Goal: Task Accomplishment & Management: Use online tool/utility

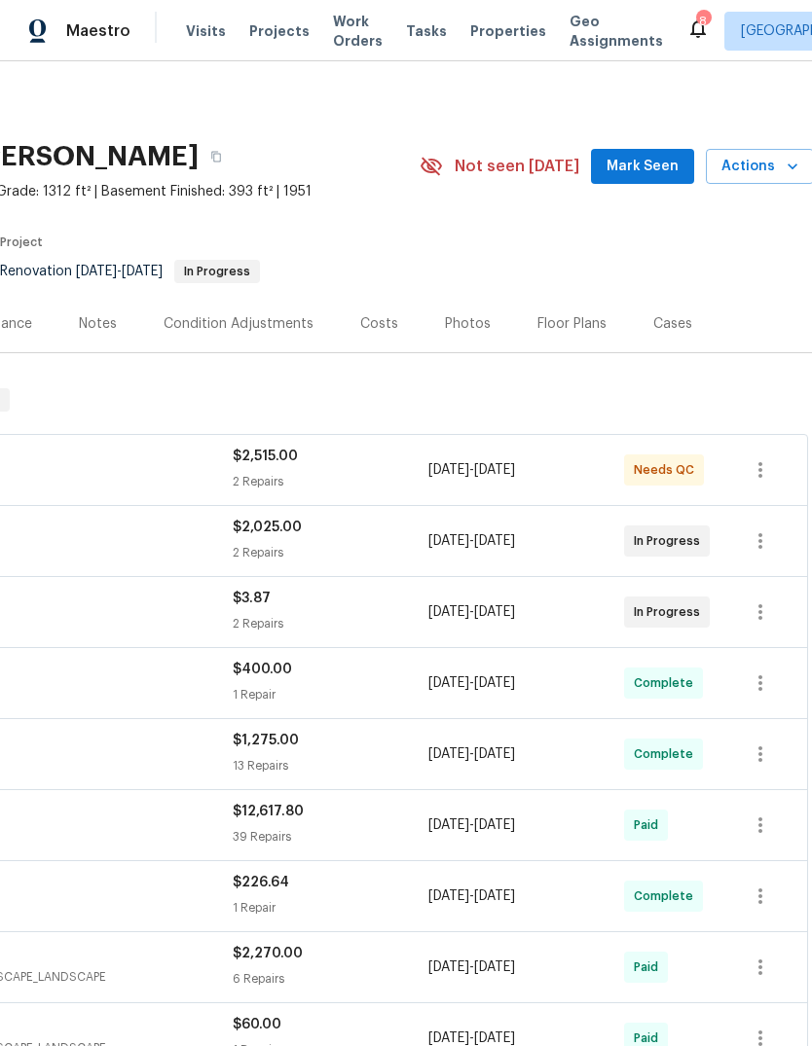
scroll to position [0, 288]
click at [660, 169] on span "Mark Seen" at bounding box center [641, 167] width 72 height 24
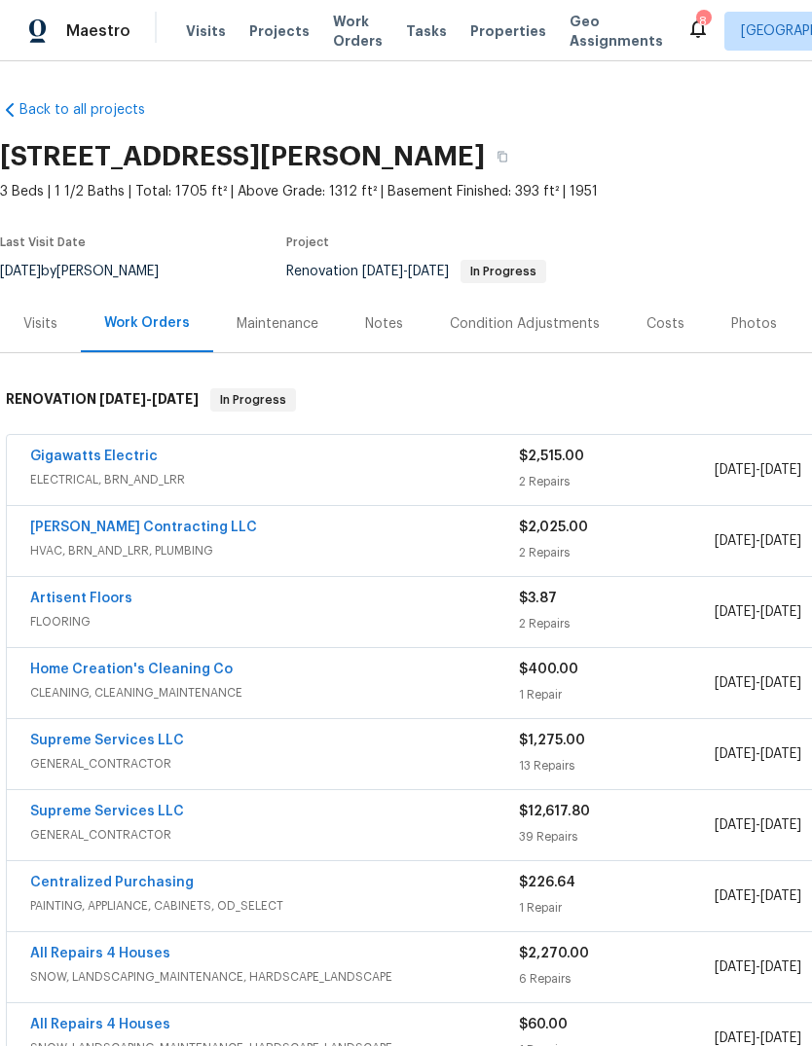
scroll to position [0, 0]
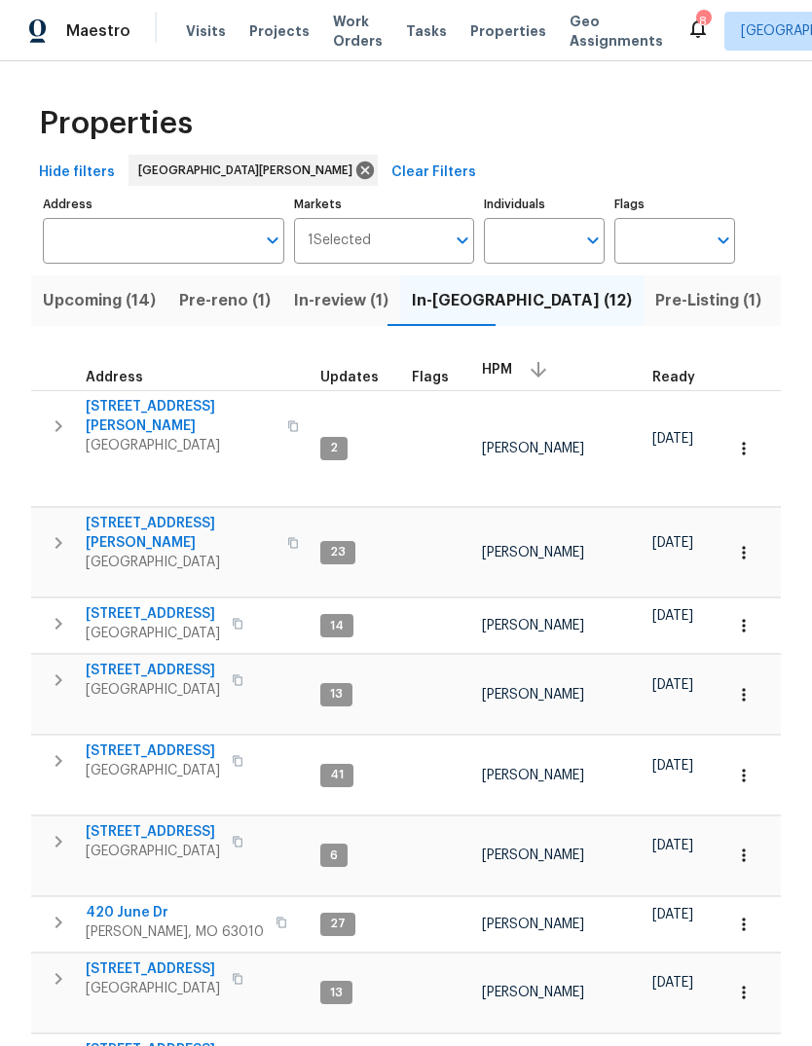
click at [181, 409] on span "[STREET_ADDRESS][PERSON_NAME]" at bounding box center [181, 416] width 190 height 39
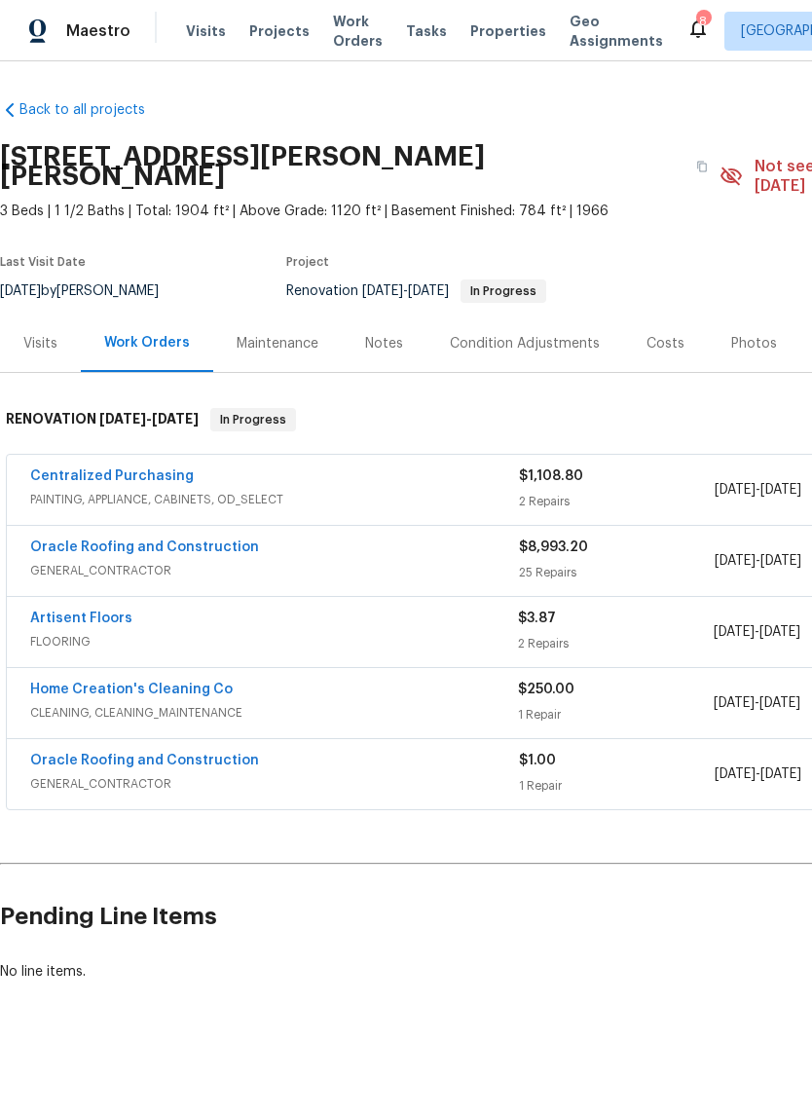
click at [152, 469] on link "Centralized Purchasing" at bounding box center [112, 476] width 164 height 14
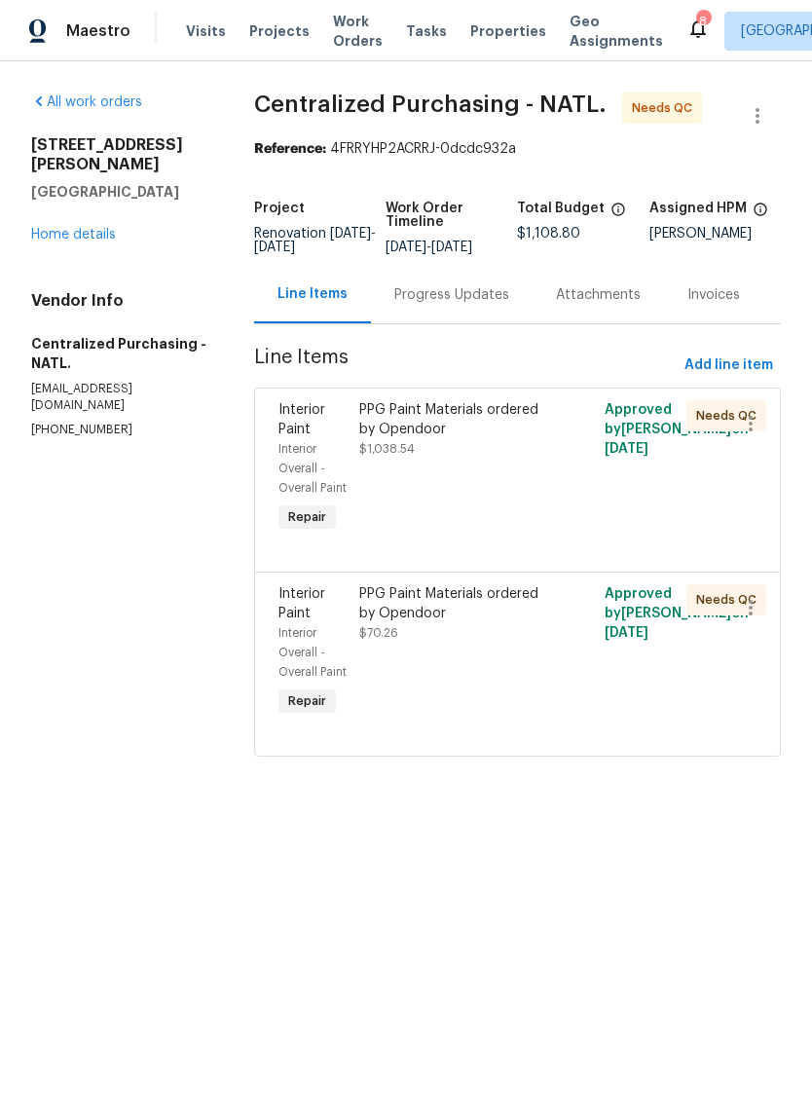
click at [502, 505] on div "PPG Paint Materials ordered by Opendoor $1,038.54" at bounding box center [455, 468] width 204 height 148
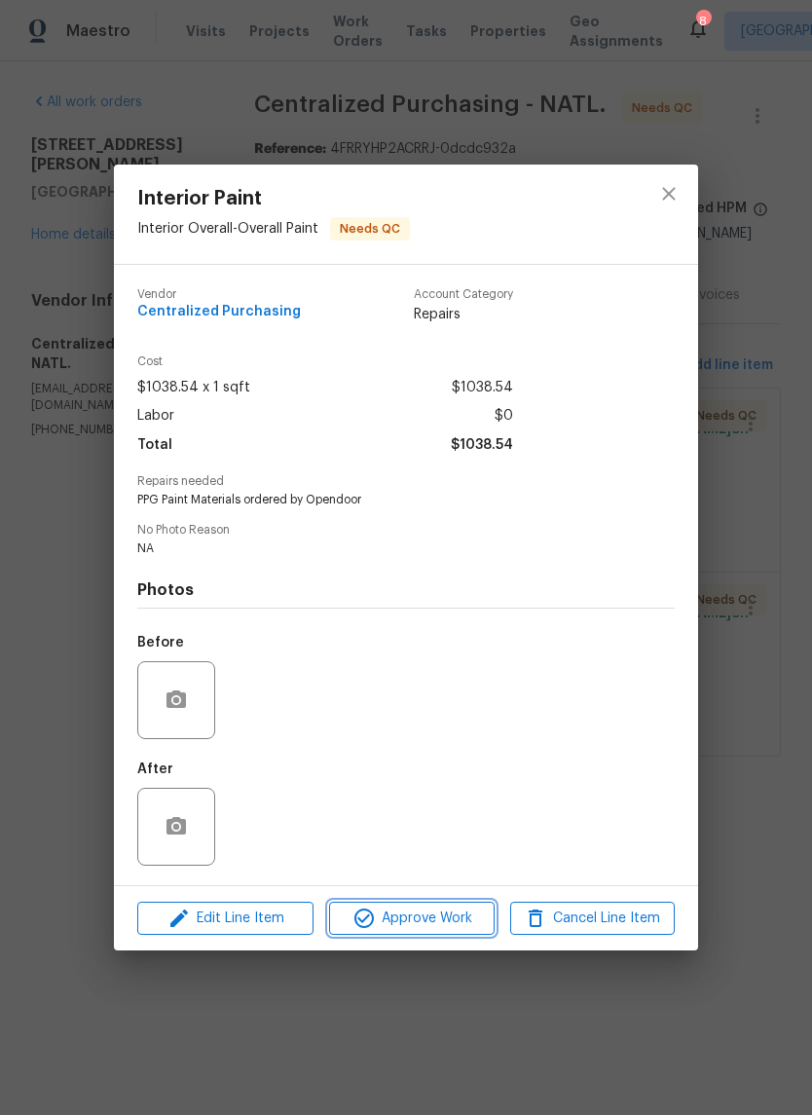
click at [431, 926] on span "Approve Work" at bounding box center [411, 918] width 153 height 24
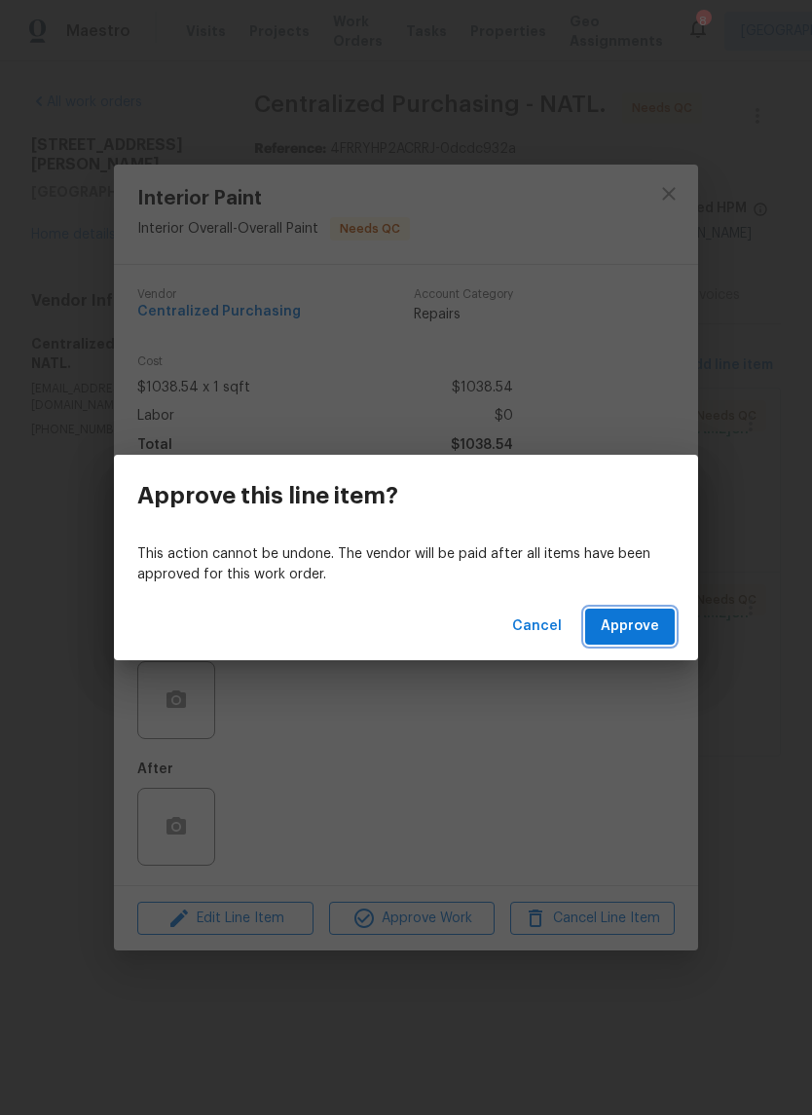
click at [650, 616] on span "Approve" at bounding box center [630, 626] width 58 height 24
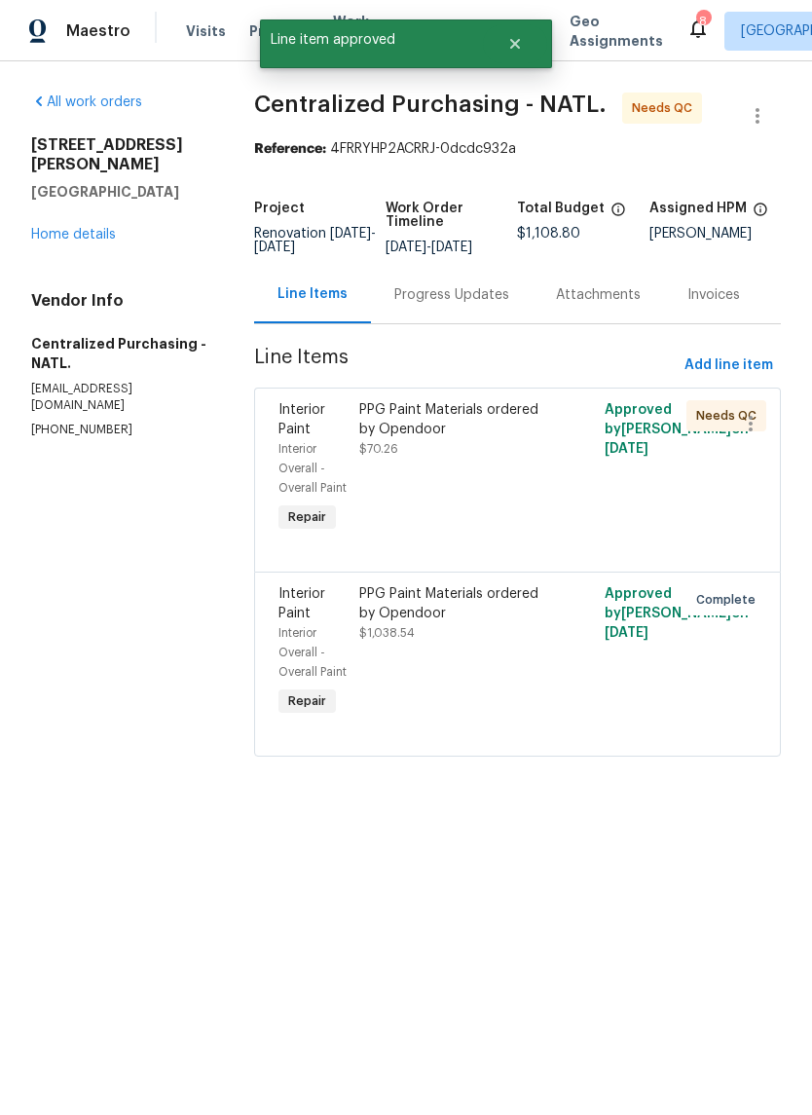
click at [520, 520] on div "PPG Paint Materials ordered by Opendoor $70.26" at bounding box center [455, 468] width 204 height 148
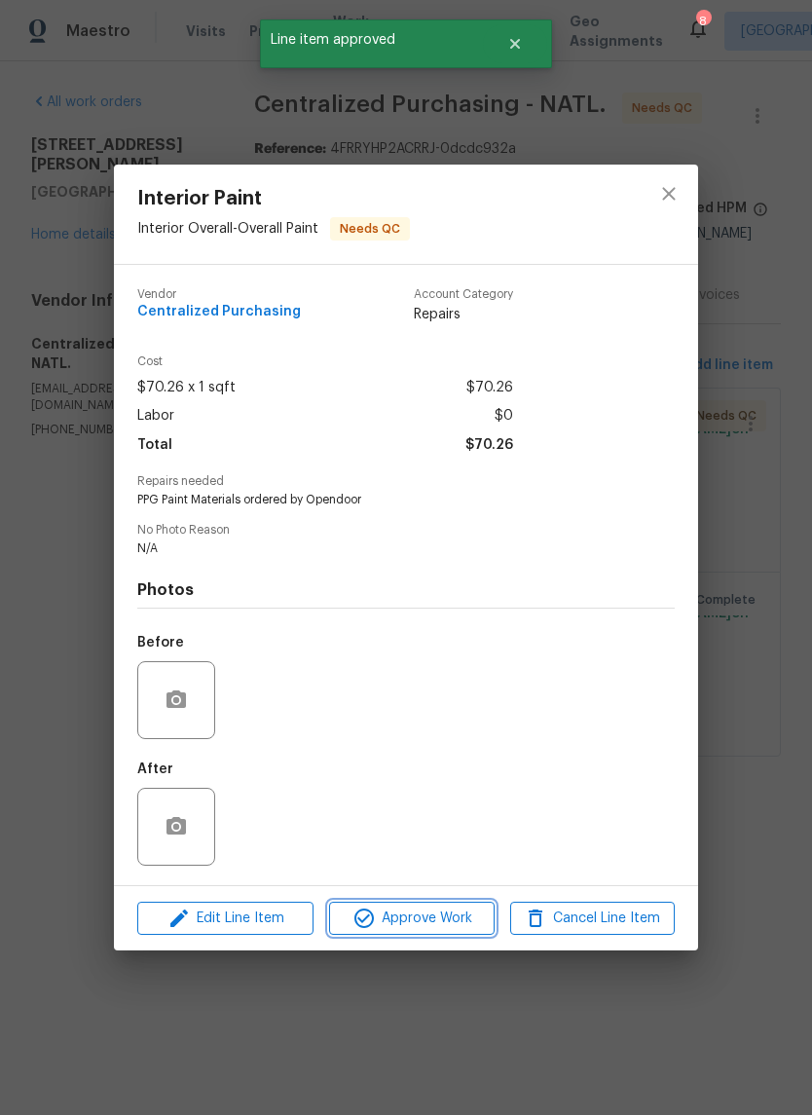
click at [432, 931] on span "Approve Work" at bounding box center [411, 918] width 153 height 24
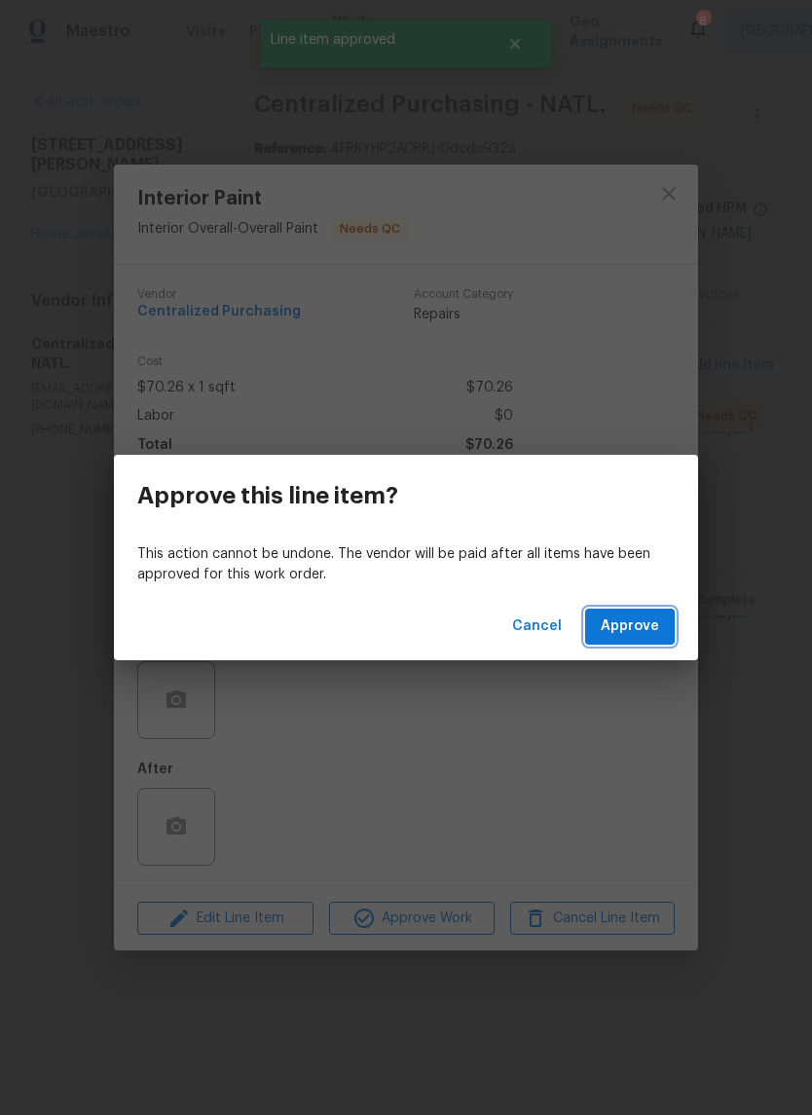
click at [636, 635] on span "Approve" at bounding box center [630, 626] width 58 height 24
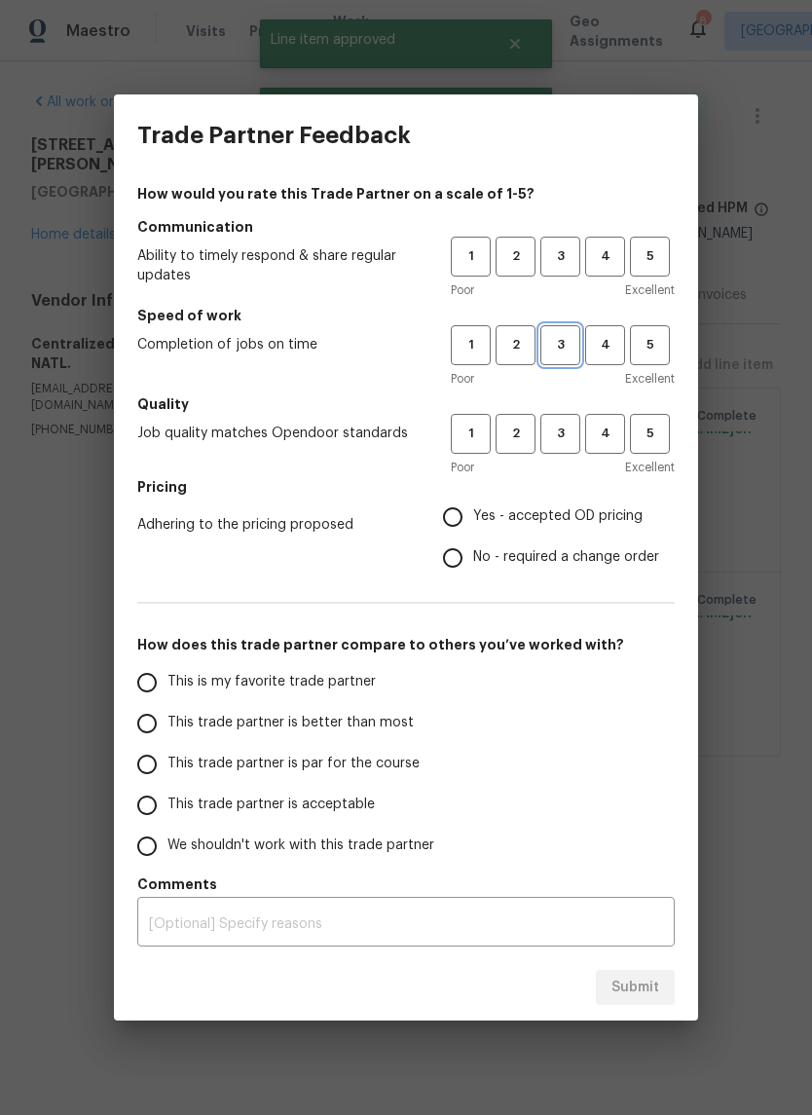
click at [570, 345] on span "3" at bounding box center [560, 345] width 36 height 22
click at [570, 252] on span "3" at bounding box center [560, 256] width 36 height 22
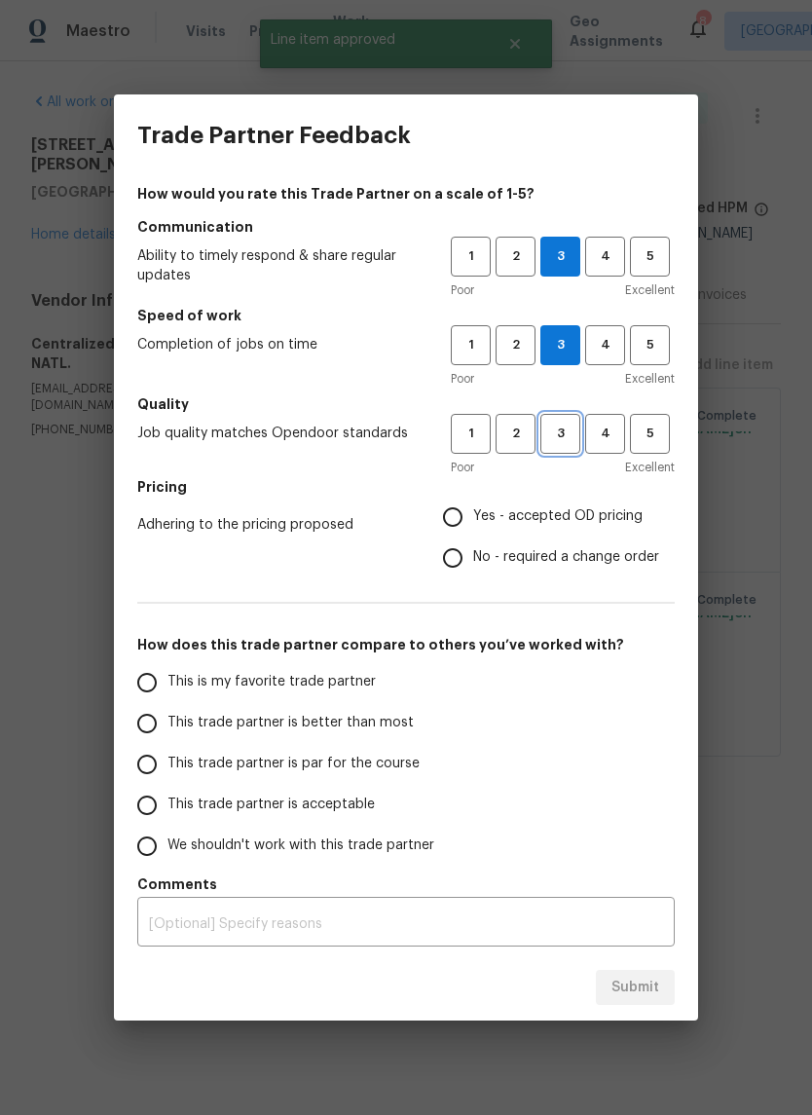
click at [566, 436] on span "3" at bounding box center [560, 433] width 36 height 22
click at [560, 520] on span "Yes - accepted OD pricing" at bounding box center [557, 516] width 169 height 20
click at [473, 520] on input "Yes - accepted OD pricing" at bounding box center [452, 516] width 41 height 41
radio input "true"
click at [368, 686] on span "This is my favorite trade partner" at bounding box center [271, 682] width 208 height 20
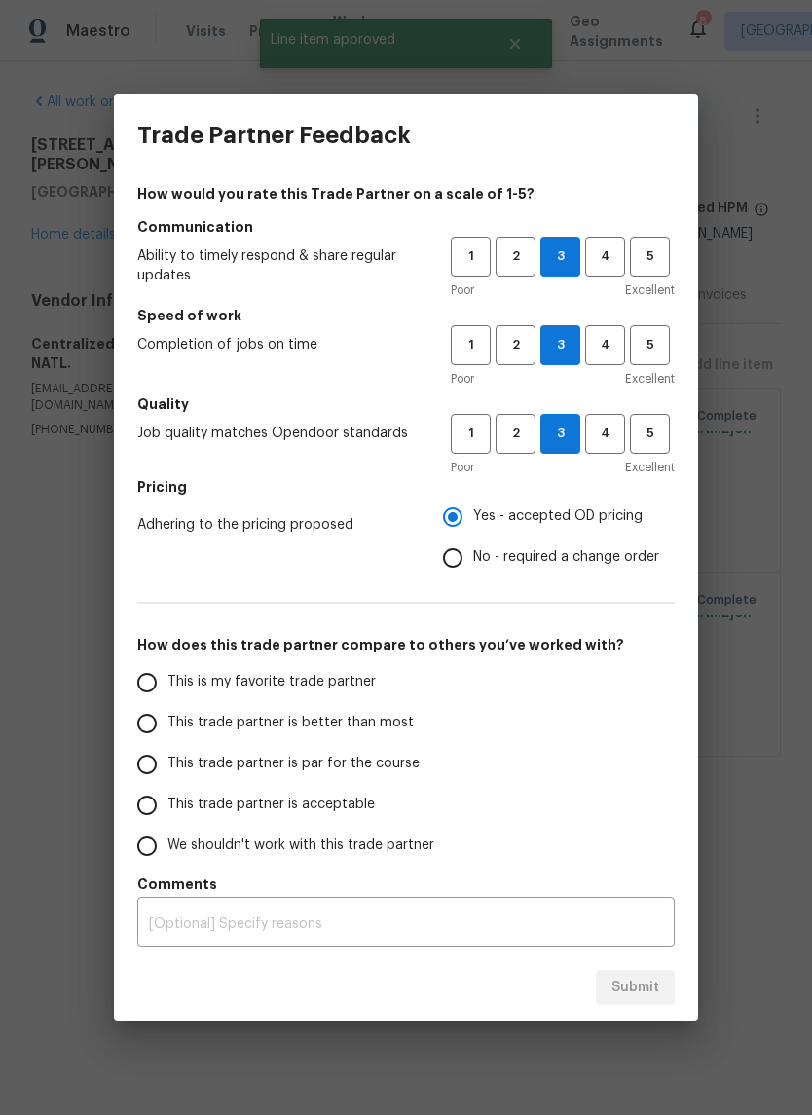
click at [167, 686] on input "This is my favorite trade partner" at bounding box center [147, 682] width 41 height 41
radio input "false"
click at [388, 735] on label "This trade partner is better than most" at bounding box center [281, 723] width 308 height 41
click at [167, 735] on input "This trade partner is better than most" at bounding box center [147, 723] width 41 height 41
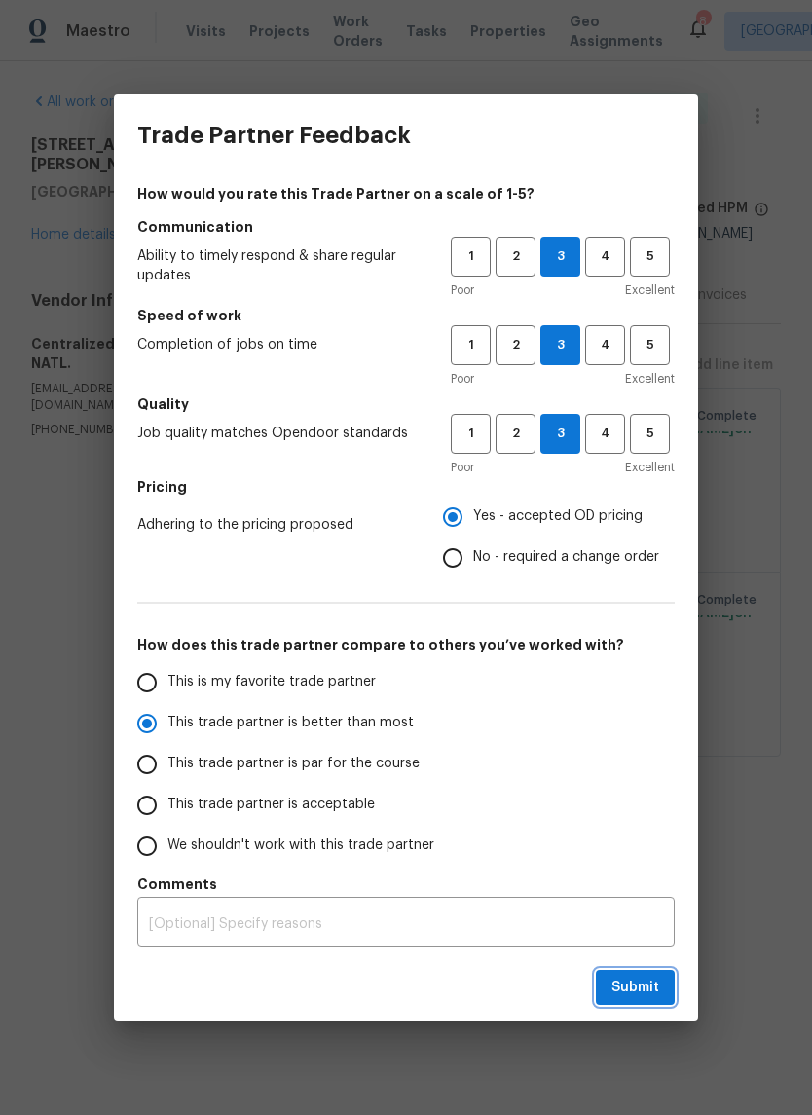
click at [635, 989] on span "Submit" at bounding box center [635, 987] width 48 height 24
radio input "true"
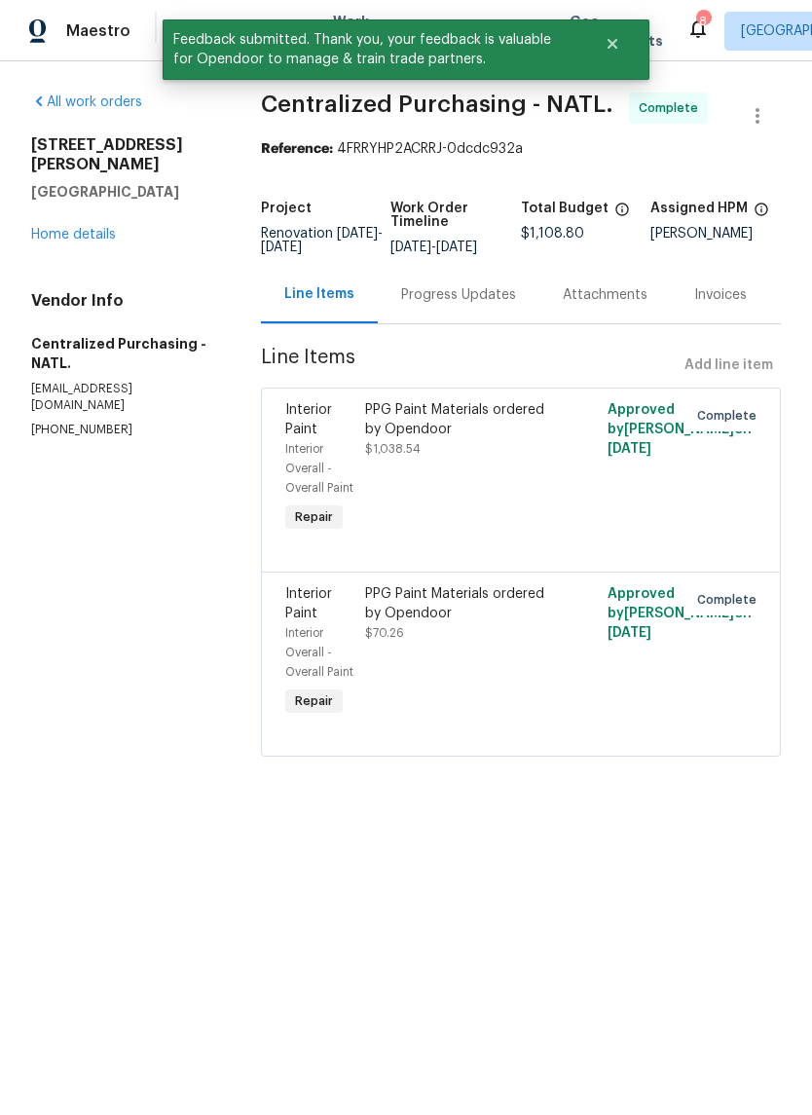
click at [88, 228] on link "Home details" at bounding box center [73, 235] width 85 height 14
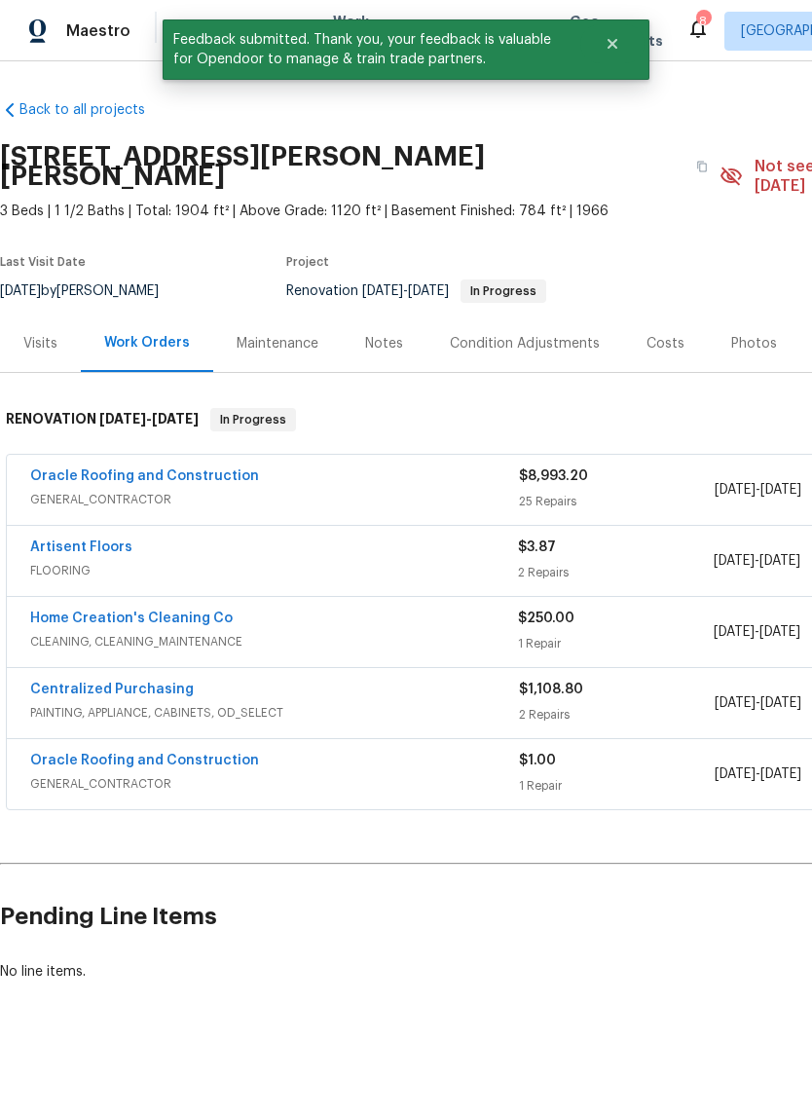
click at [622, 53] on button "Close" at bounding box center [612, 43] width 64 height 39
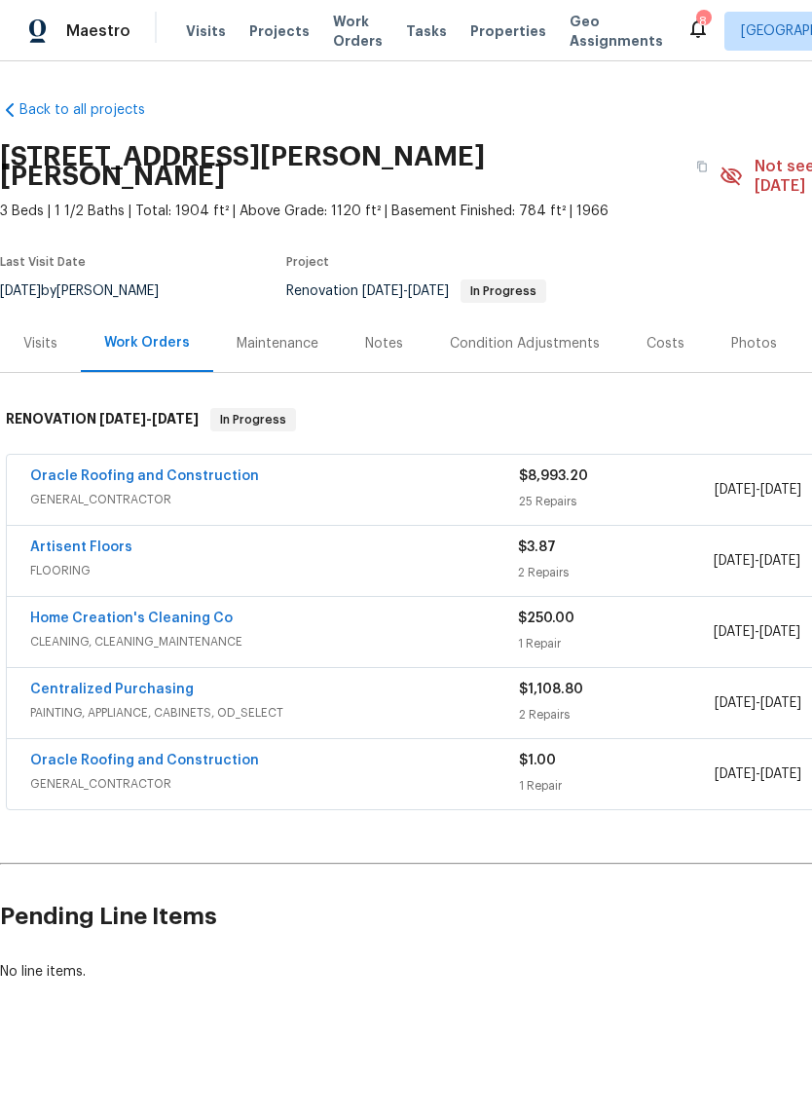
click at [505, 39] on span "Properties" at bounding box center [508, 30] width 76 height 19
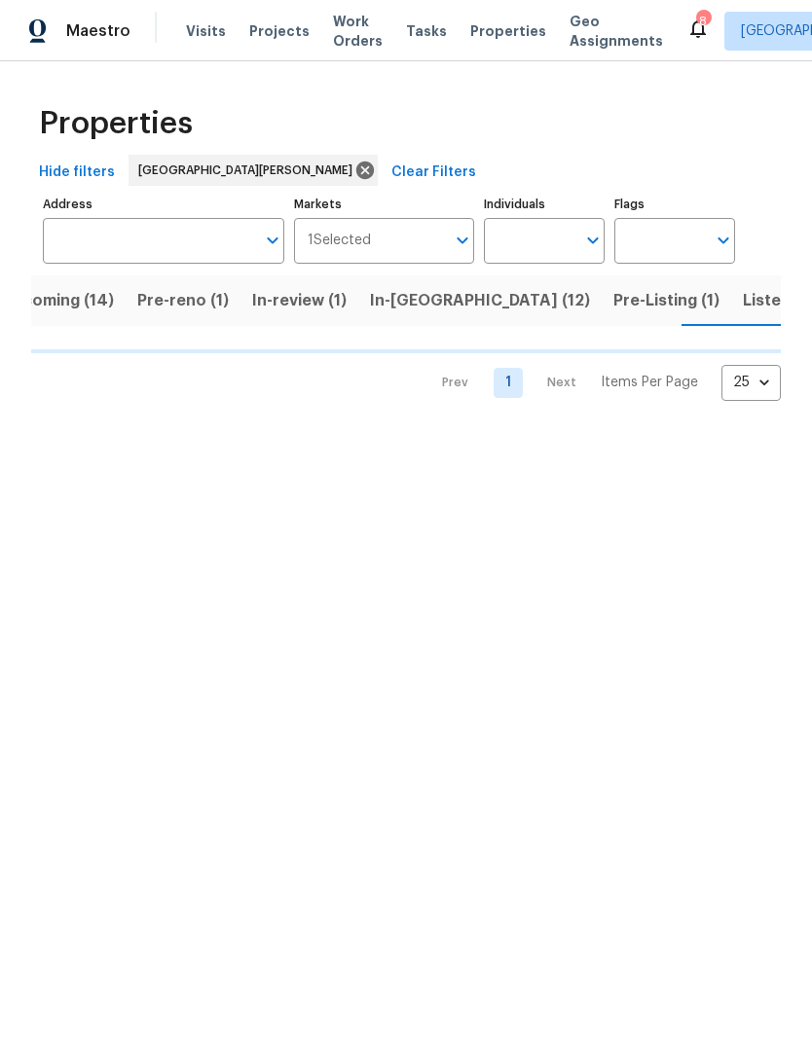
scroll to position [0, 43]
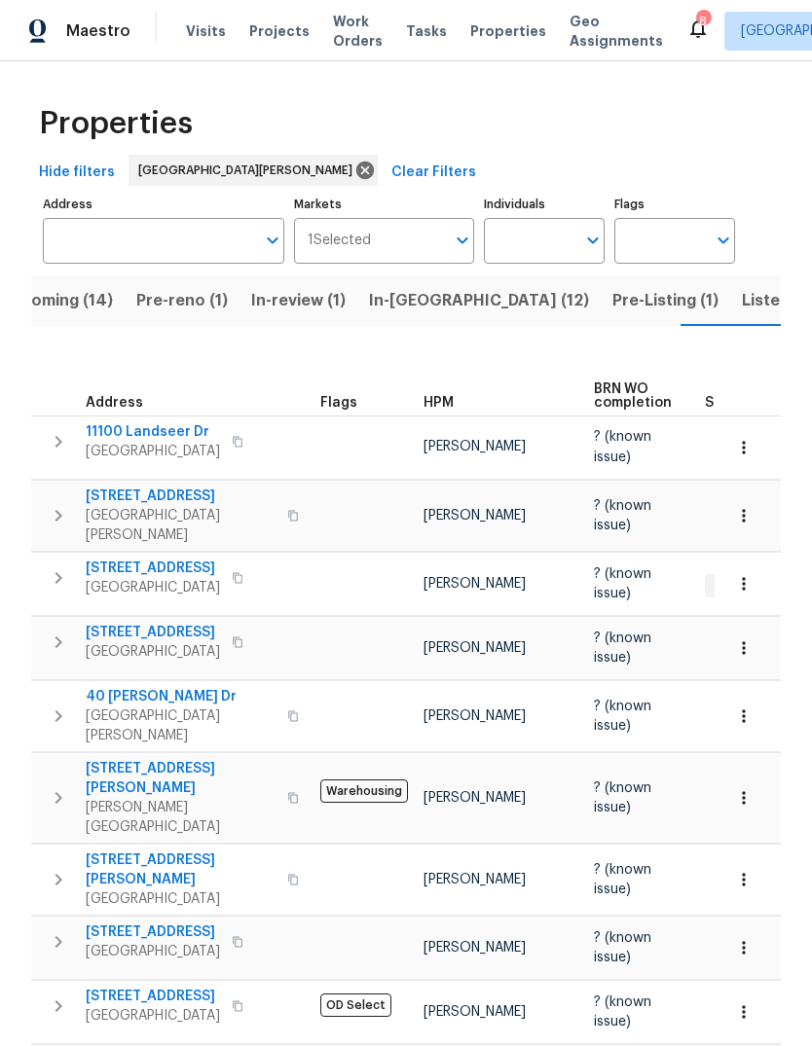
click at [434, 396] on span "HPM" at bounding box center [438, 403] width 30 height 14
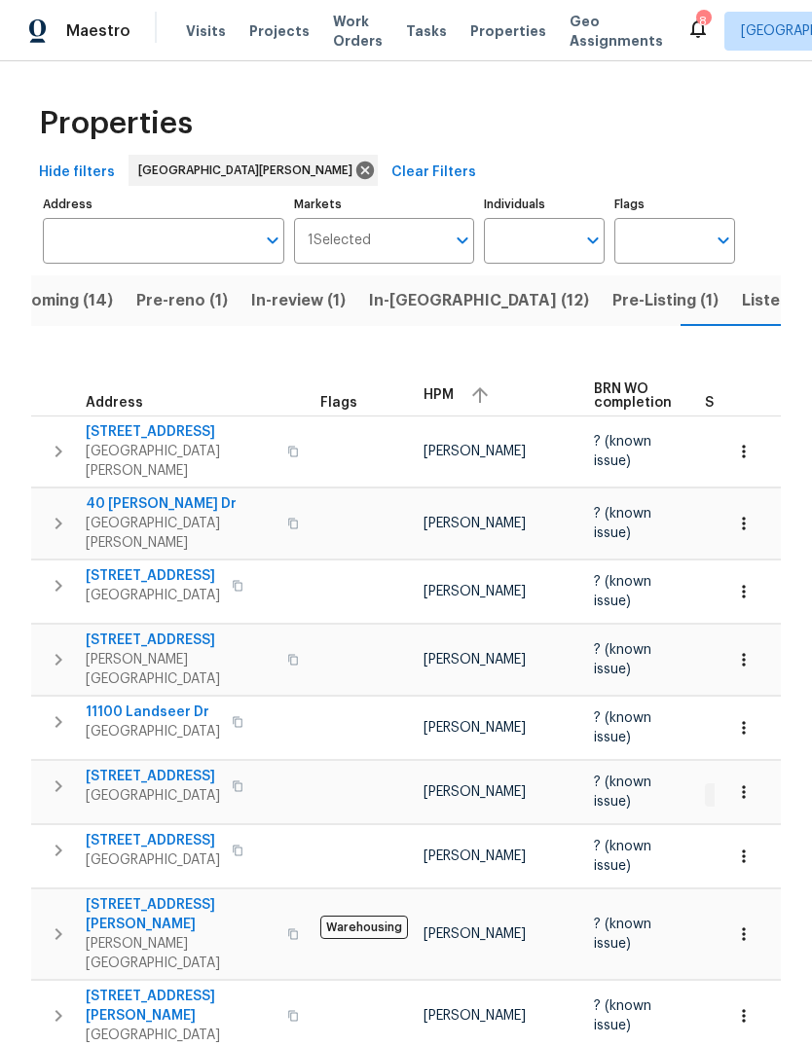
click at [448, 389] on div "HPM" at bounding box center [500, 395] width 155 height 29
